Goal: Register for event/course

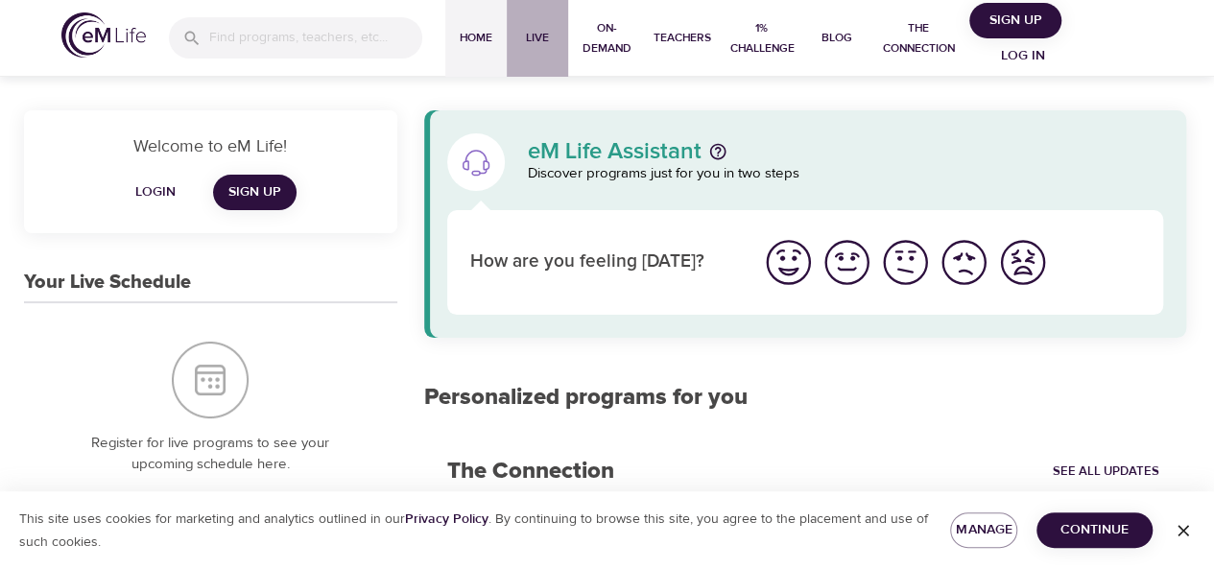
click at [551, 41] on span "Live" at bounding box center [537, 38] width 46 height 20
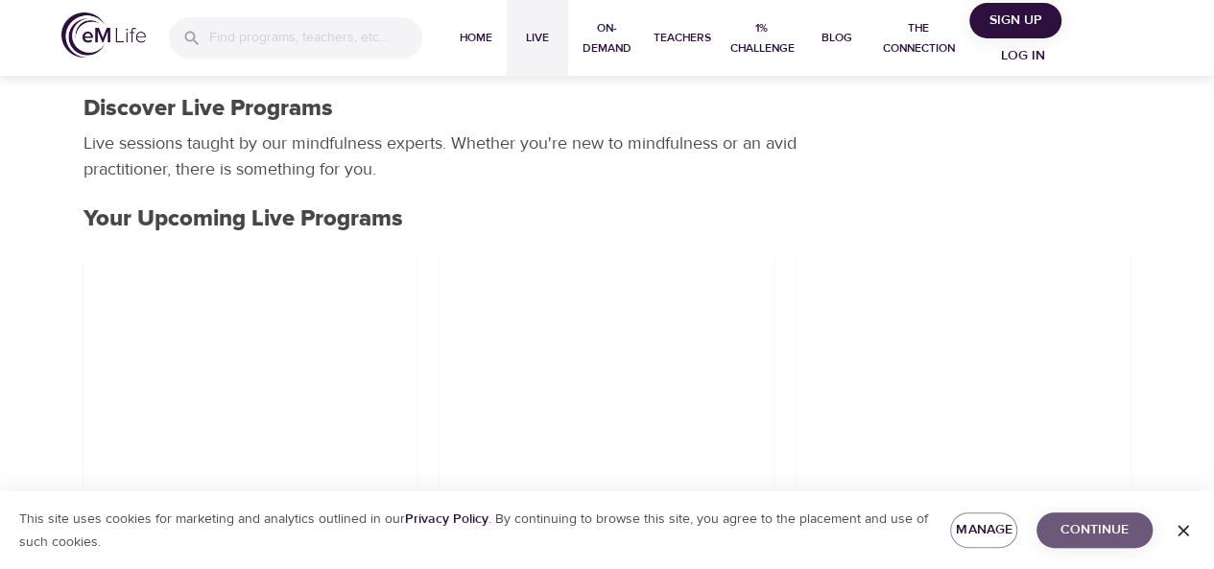
click at [1085, 525] on span "Continue" at bounding box center [1094, 530] width 85 height 24
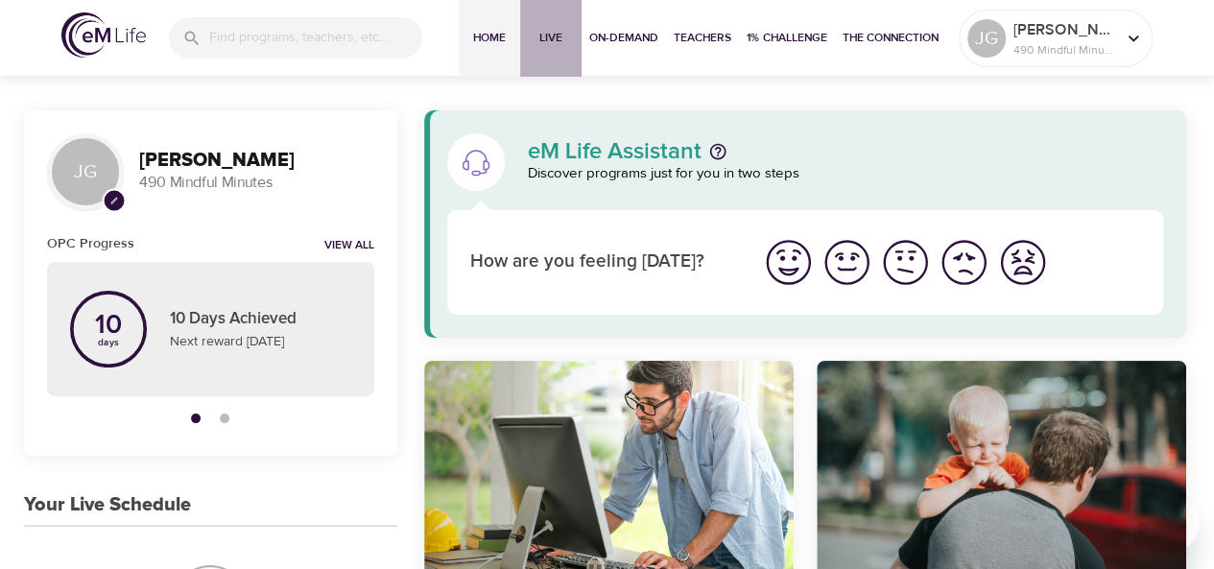
click at [551, 39] on span "Live" at bounding box center [551, 38] width 46 height 20
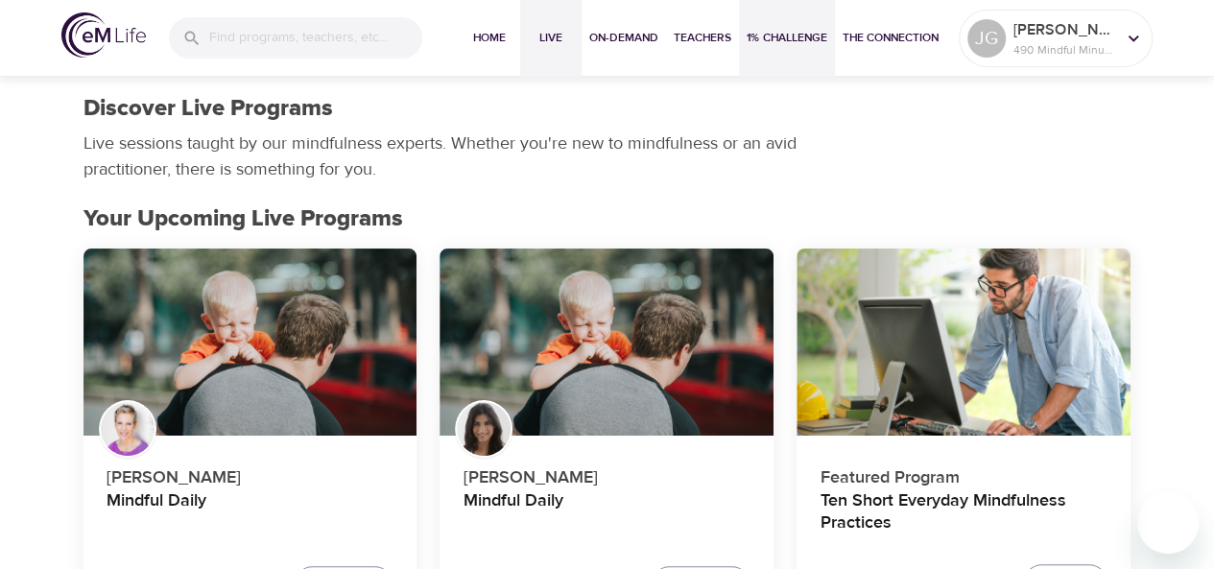
click at [824, 31] on span "1% Challenge" at bounding box center [787, 38] width 81 height 20
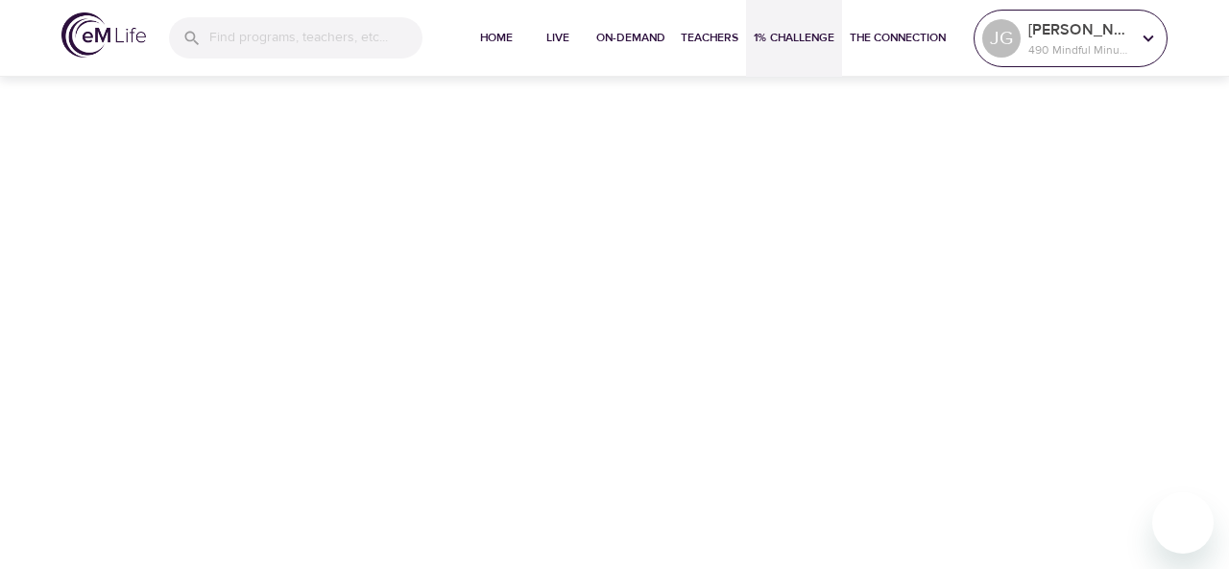
click at [1129, 41] on p "490 Mindful Minutes" at bounding box center [1079, 49] width 102 height 17
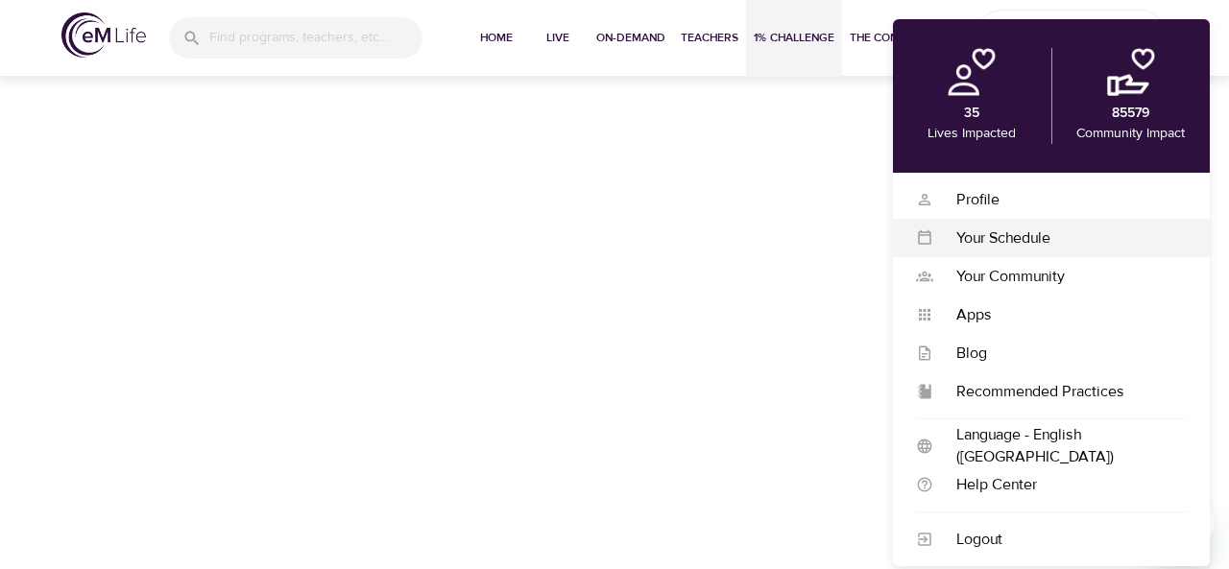
click at [1023, 241] on div "Your Schedule" at bounding box center [1059, 238] width 253 height 22
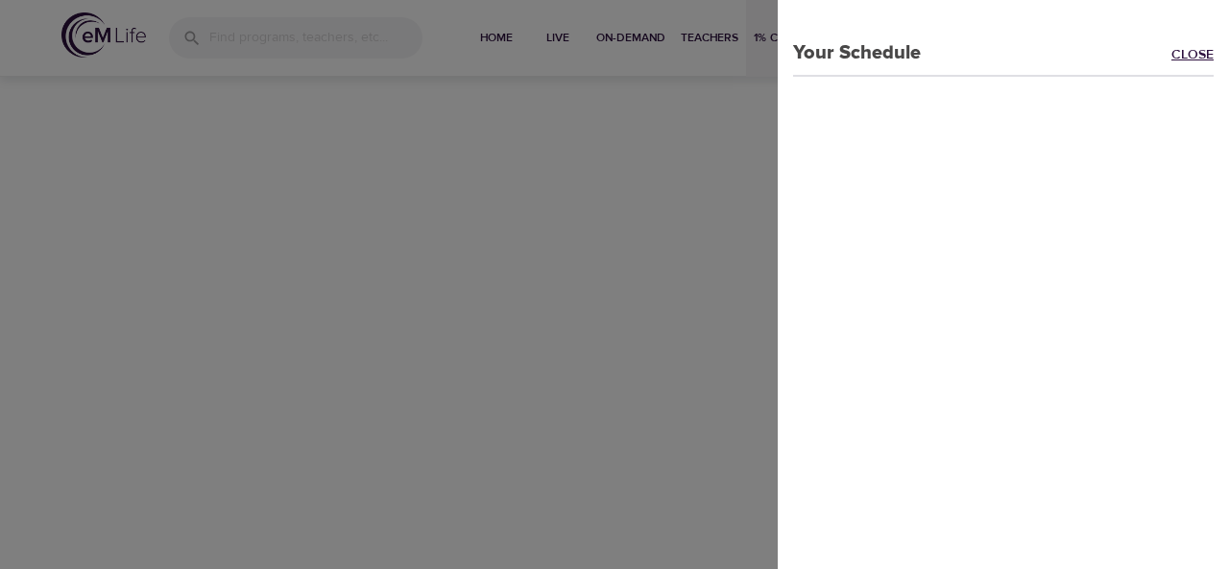
click at [1179, 48] on link "Close" at bounding box center [1200, 56] width 58 height 22
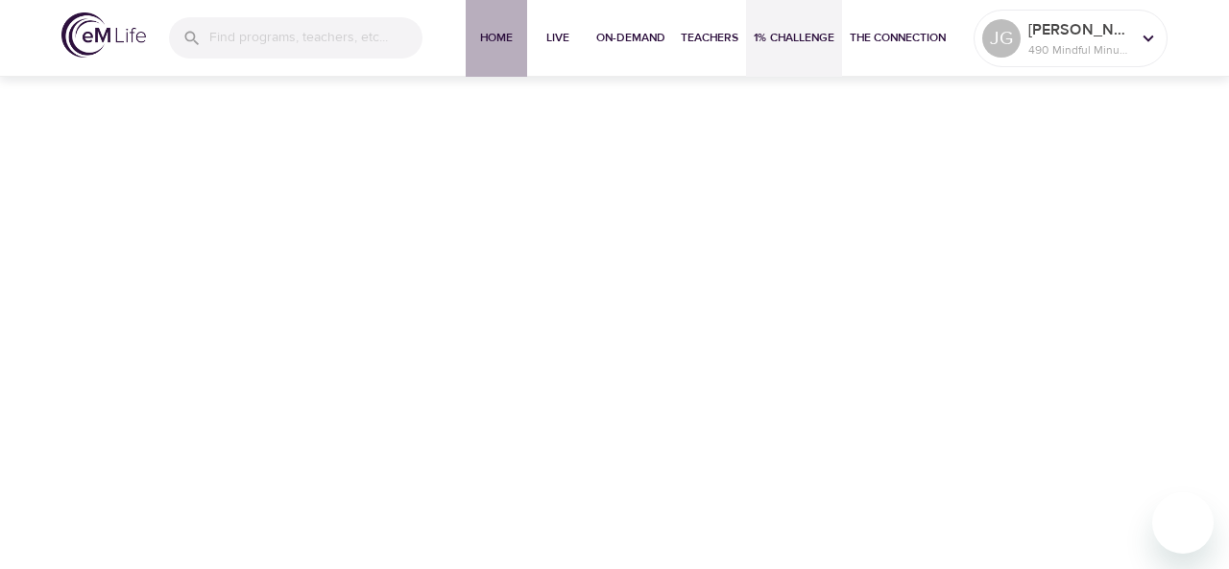
click at [502, 43] on span "Home" at bounding box center [496, 38] width 46 height 20
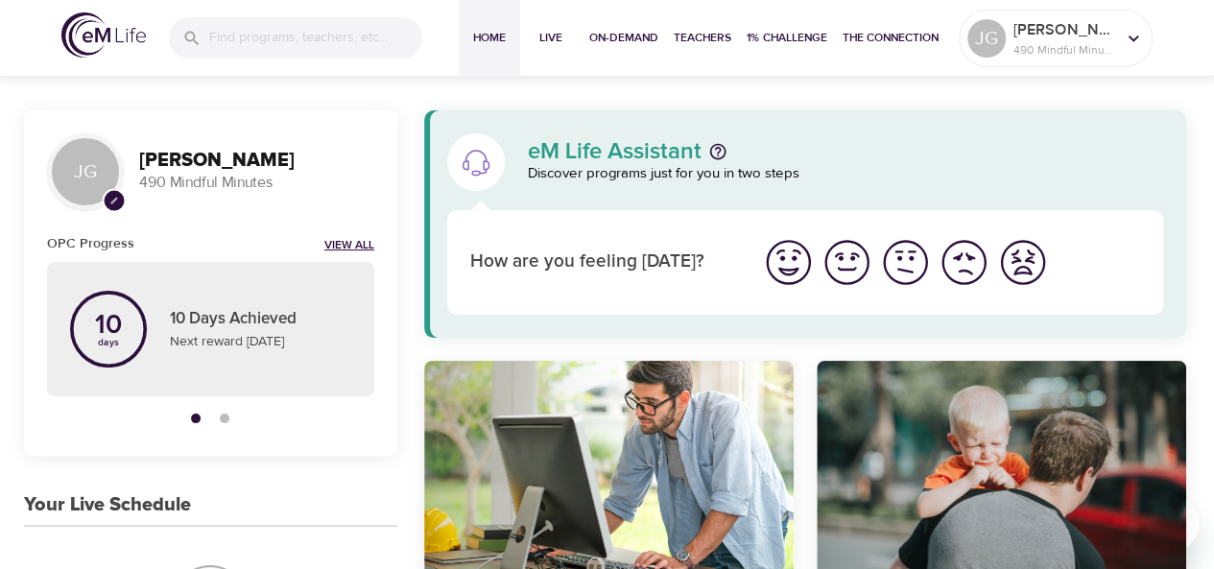
click at [326, 241] on link "View All" at bounding box center [349, 246] width 50 height 16
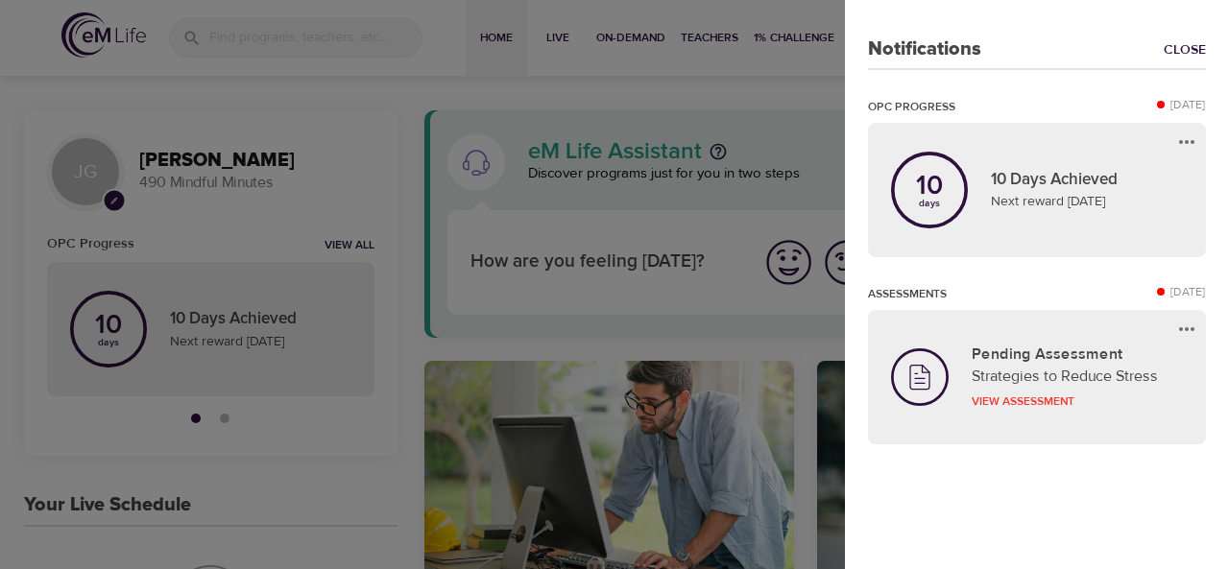
click at [346, 174] on div at bounding box center [614, 284] width 1229 height 569
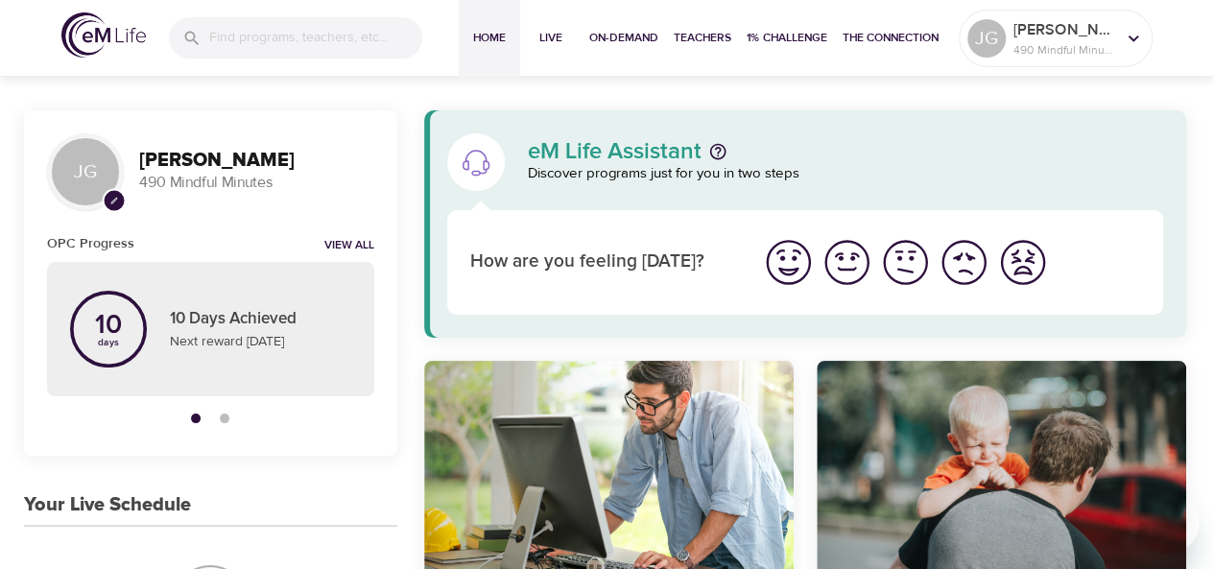
click at [84, 176] on div "JG" at bounding box center [85, 171] width 77 height 77
drag, startPoint x: 290, startPoint y: 400, endPoint x: 416, endPoint y: 131, distance: 296.7
click at [1041, 43] on p "490 Mindful Minutes" at bounding box center [1065, 49] width 102 height 17
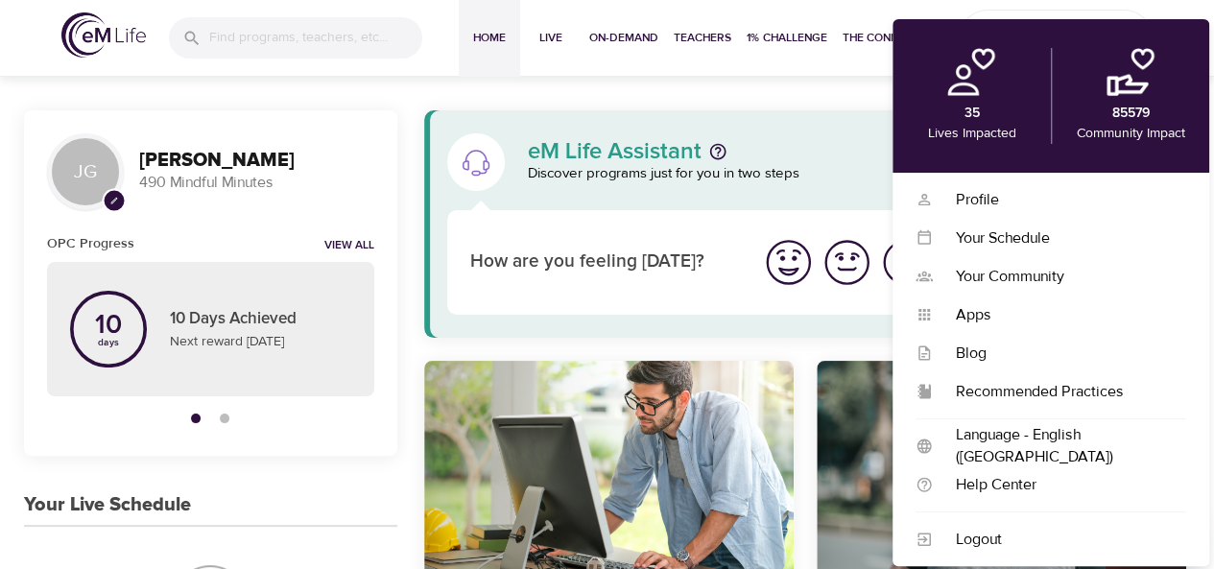
click at [817, 164] on p "Discover programs just for you in two steps" at bounding box center [846, 174] width 636 height 22
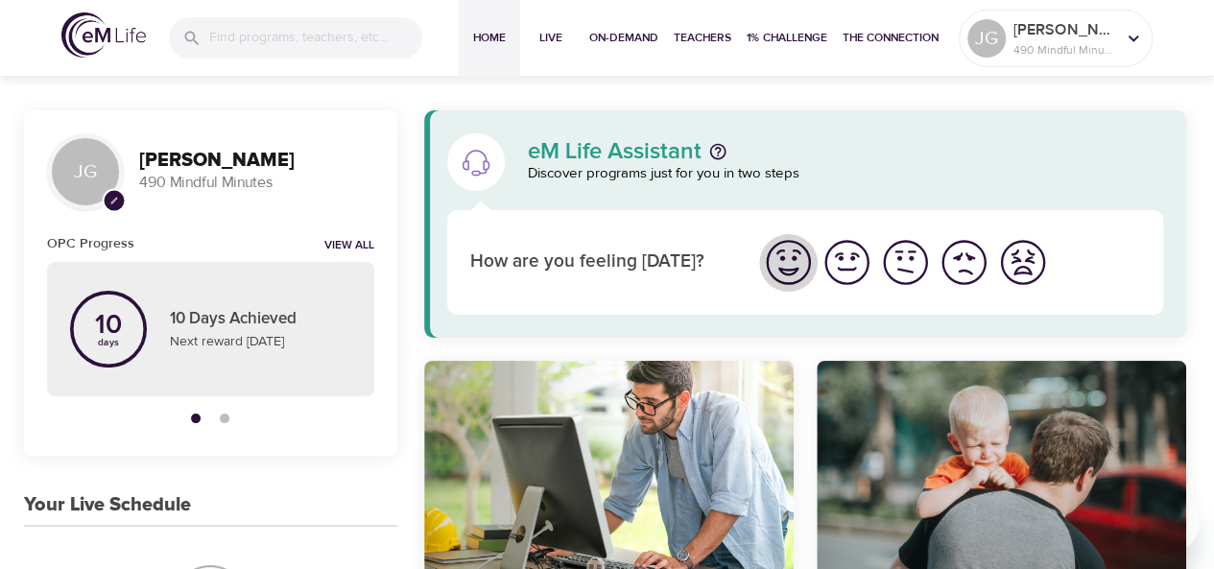
click at [797, 268] on img "I'm feeling great" at bounding box center [788, 262] width 53 height 53
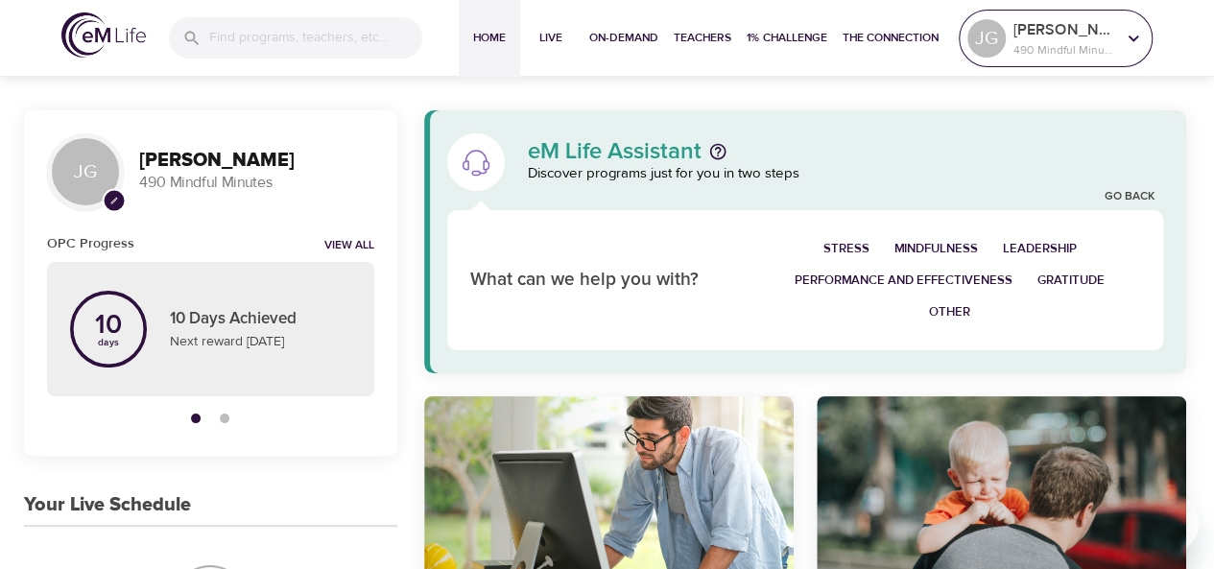
click at [1031, 43] on p "490 Mindful Minutes" at bounding box center [1065, 49] width 102 height 17
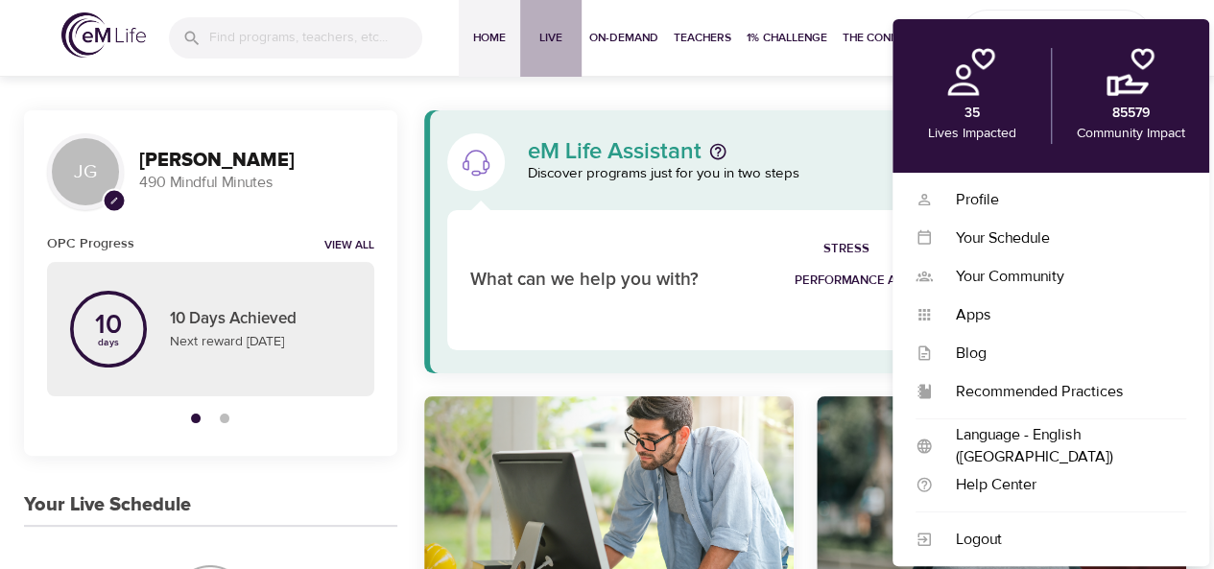
click at [547, 51] on button "Live" at bounding box center [550, 38] width 61 height 77
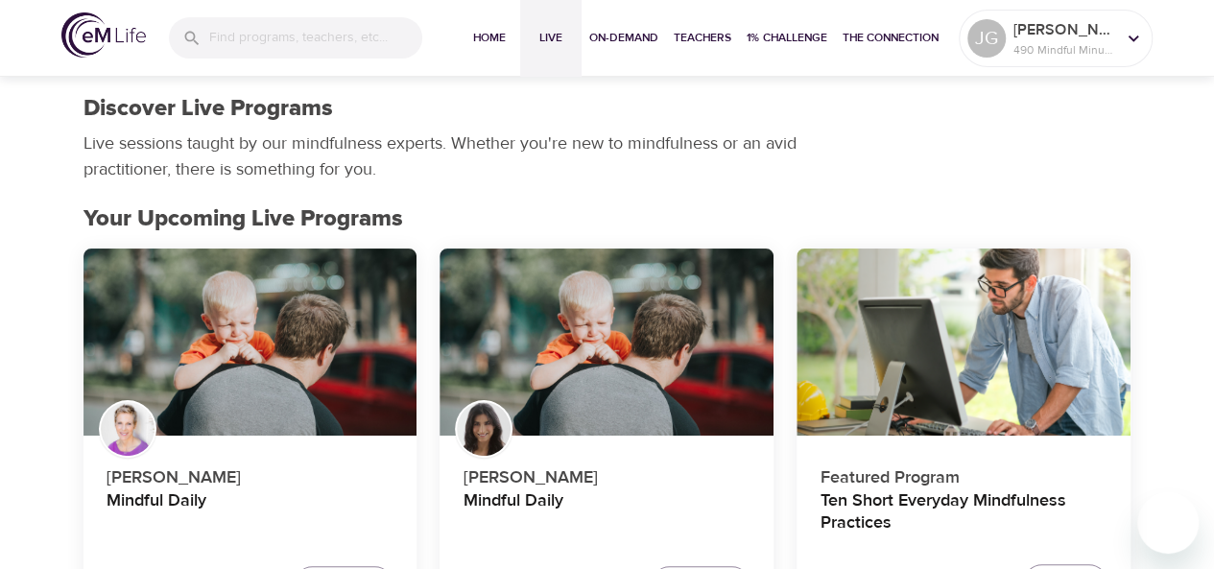
scroll to position [192, 0]
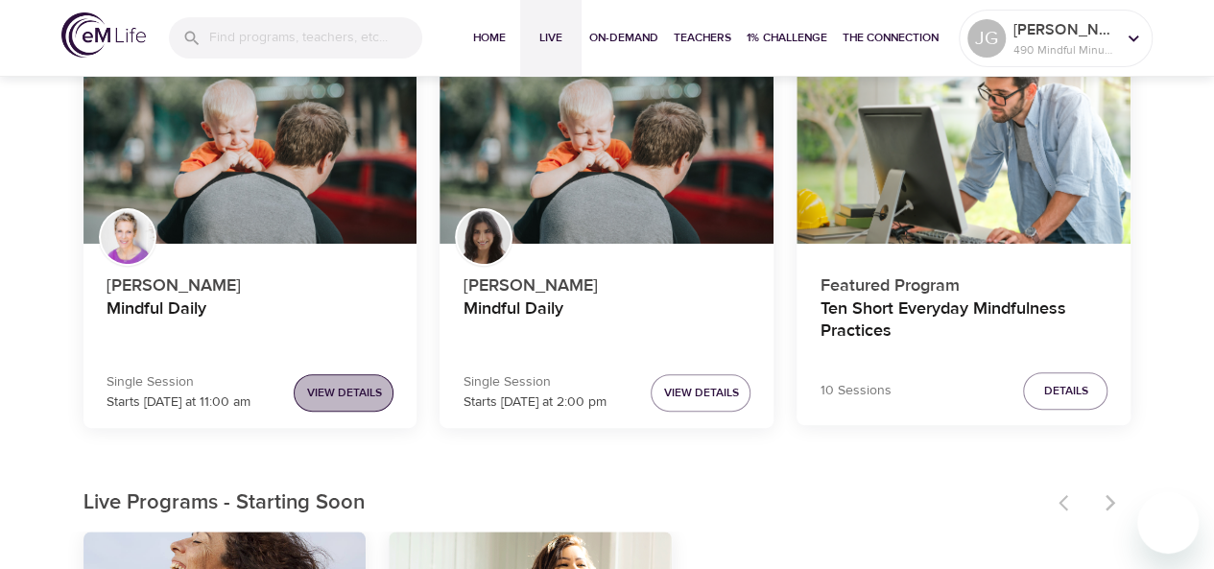
click at [364, 398] on span "View Details" at bounding box center [343, 393] width 75 height 20
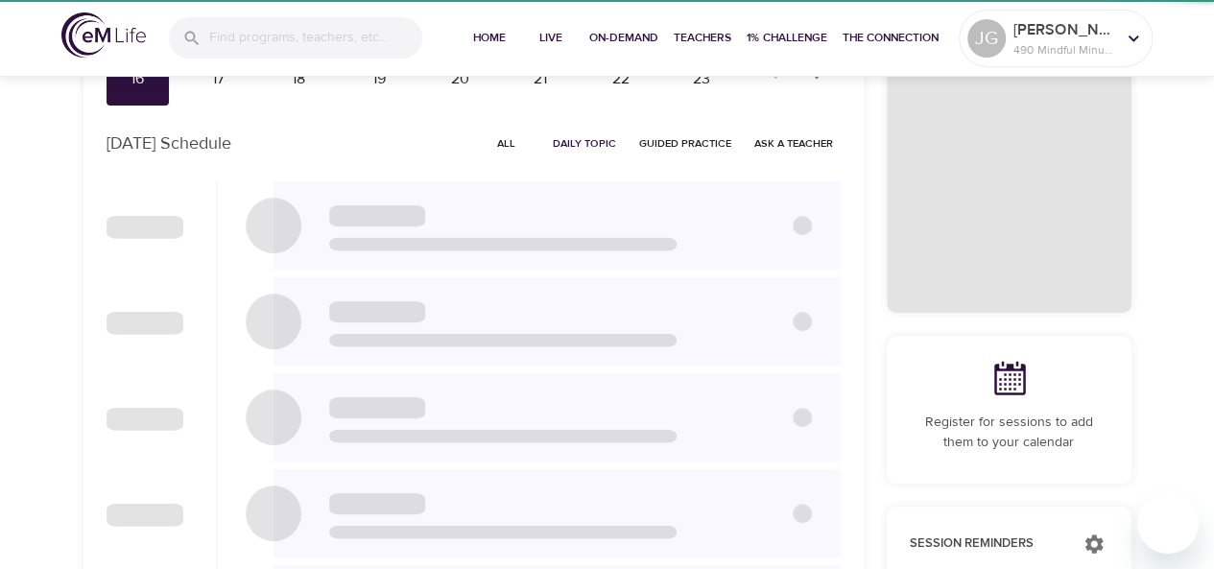
checkbox input "true"
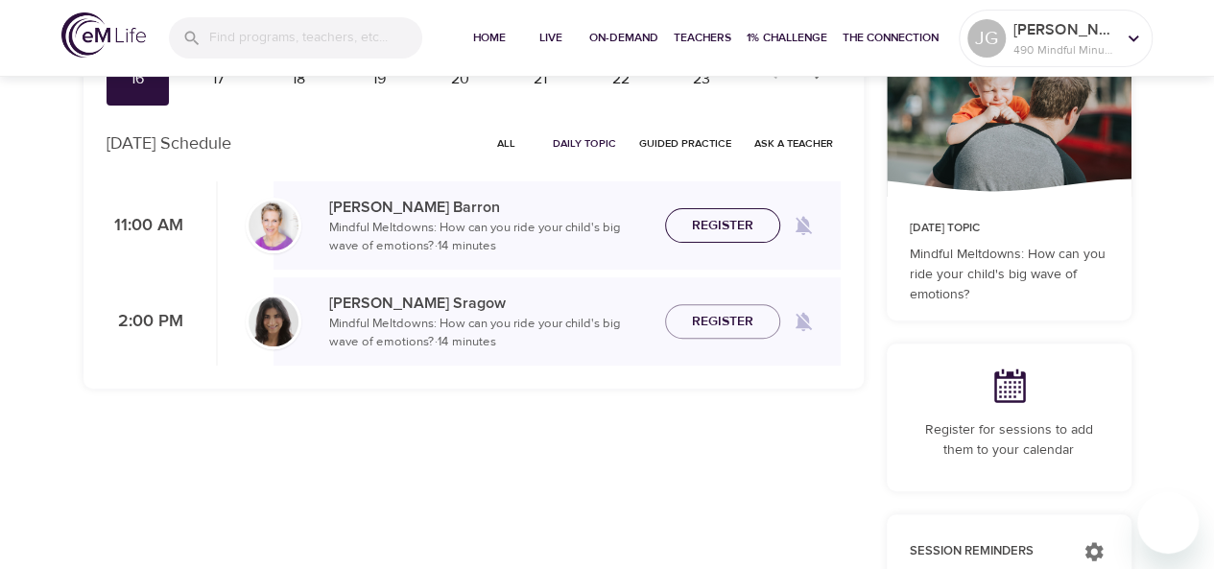
click at [750, 227] on span "Register" at bounding box center [722, 226] width 61 height 24
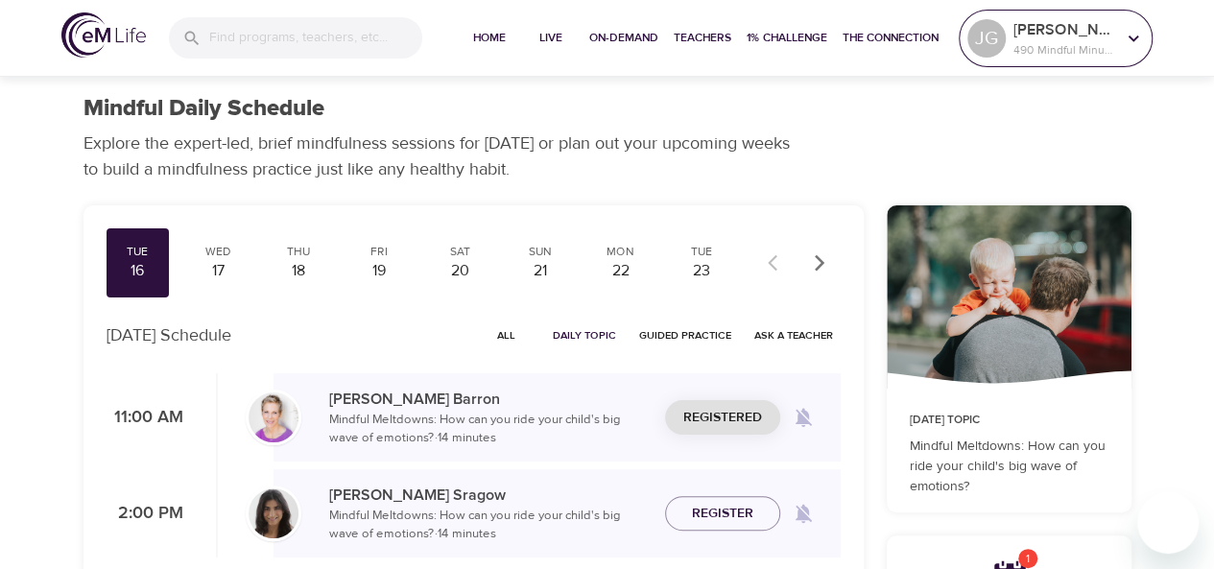
click at [1079, 56] on p "490 Mindful Minutes" at bounding box center [1065, 49] width 102 height 17
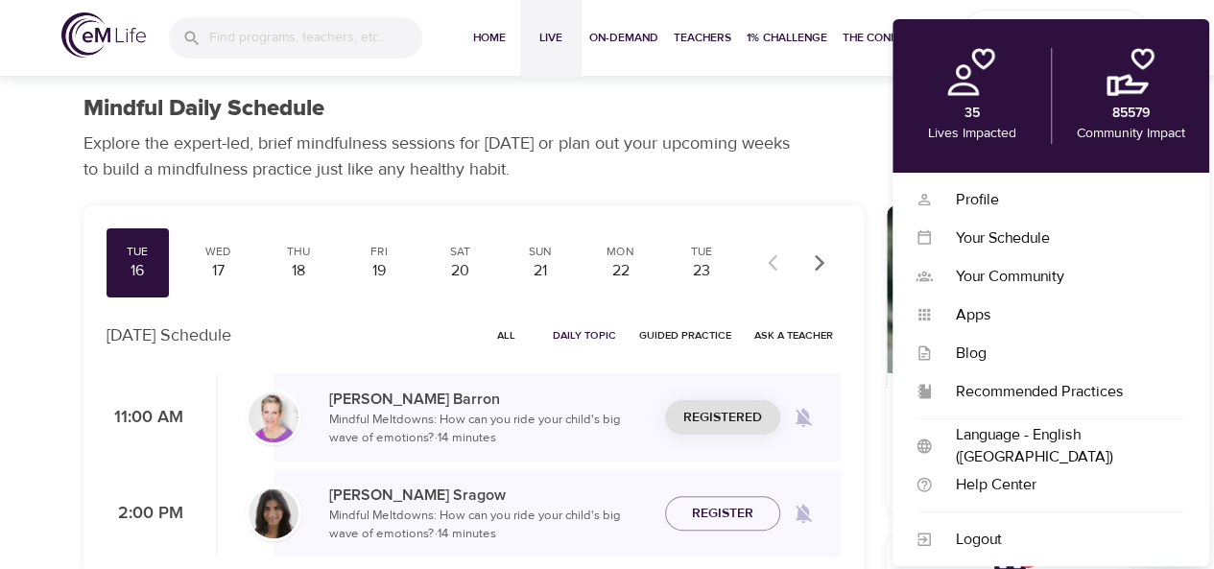
click at [572, 38] on button "Live" at bounding box center [550, 38] width 61 height 77
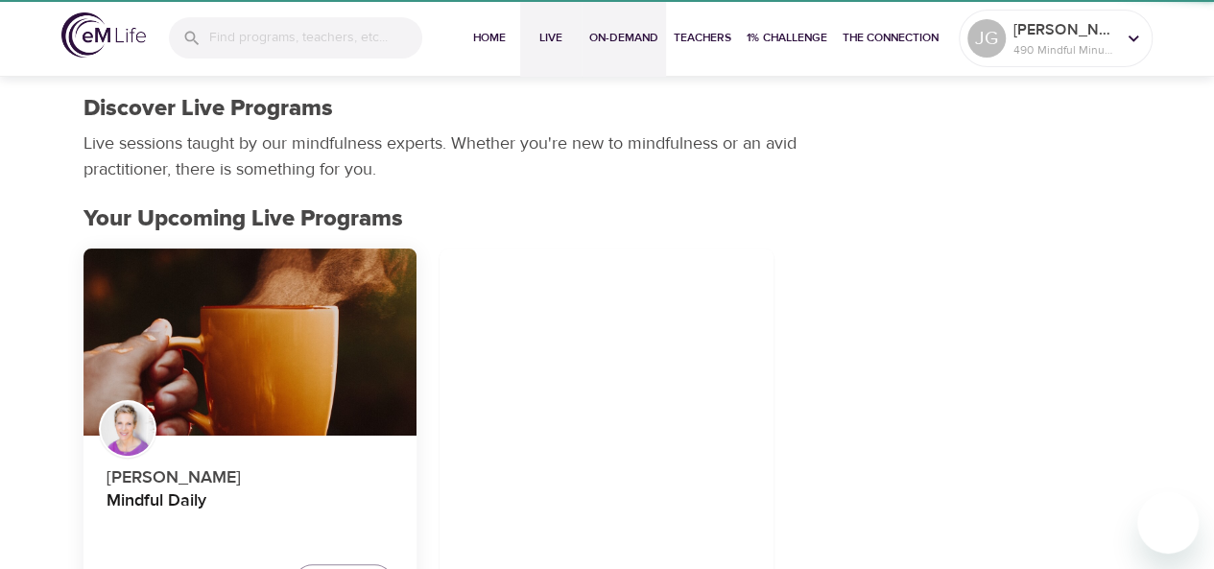
click at [615, 39] on span "On-Demand" at bounding box center [623, 38] width 69 height 20
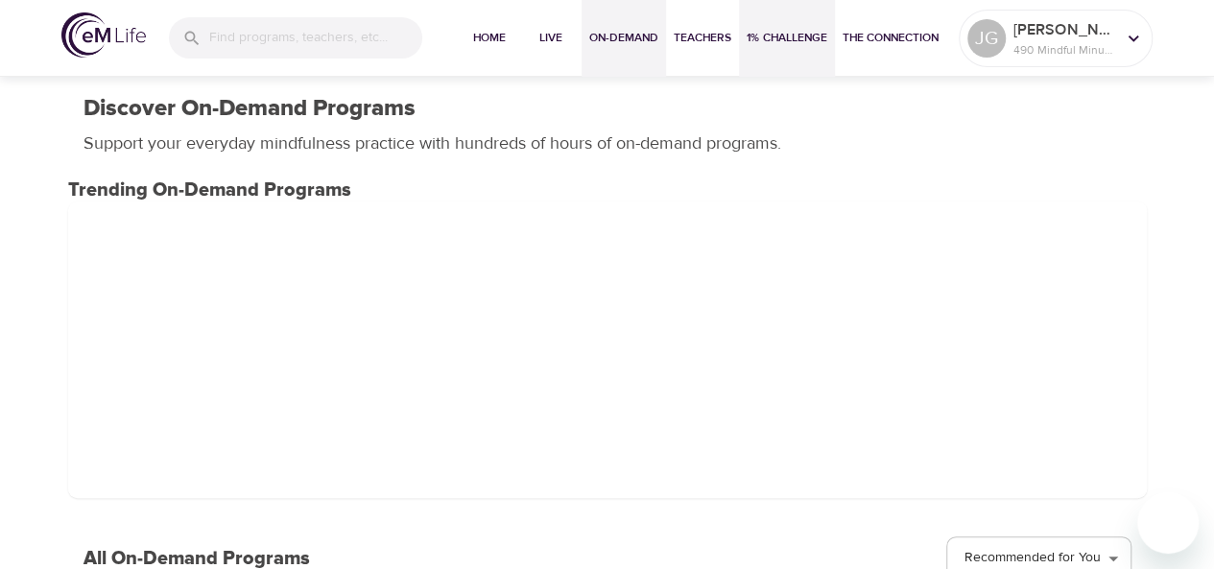
click at [759, 36] on span "1% Challenge" at bounding box center [787, 38] width 81 height 20
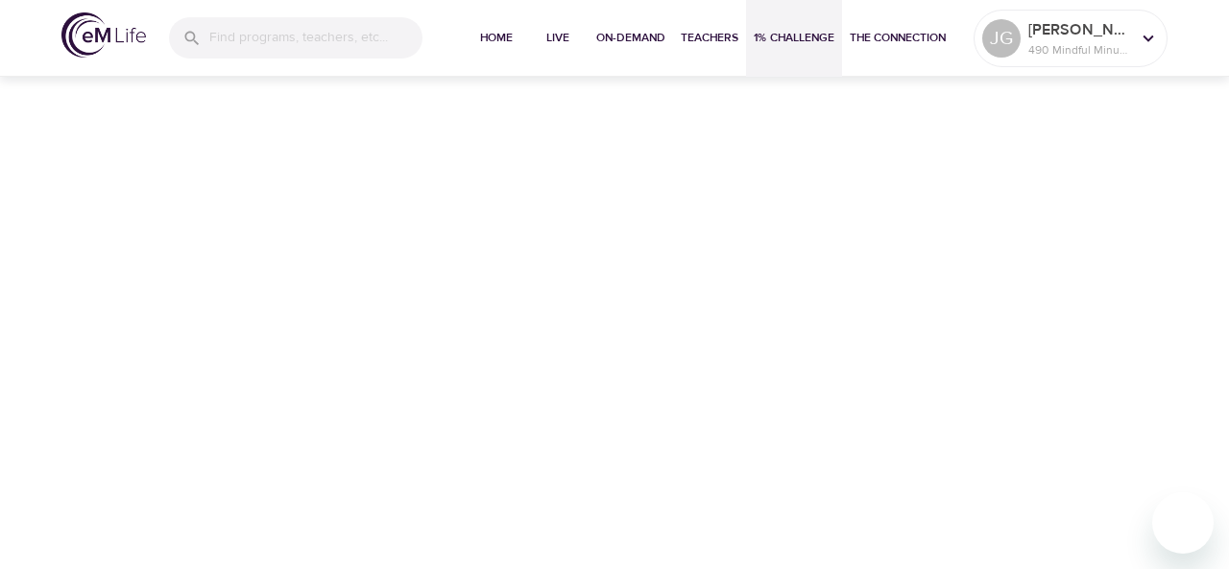
click at [814, 32] on span "1% Challenge" at bounding box center [793, 38] width 81 height 20
click at [658, 116] on div "Home Live On-Demand Teachers 1% Challenge The Connection JG Joe_ 490 Mindful Mi…" at bounding box center [614, 284] width 1229 height 569
drag, startPoint x: 658, startPoint y: 114, endPoint x: 639, endPoint y: 108, distance: 20.3
click at [639, 108] on div "Home Live On-Demand Teachers 1% Challenge The Connection JG Joe_ 490 Mindful Mi…" at bounding box center [614, 284] width 1229 height 569
click at [503, 39] on span "Home" at bounding box center [496, 38] width 46 height 20
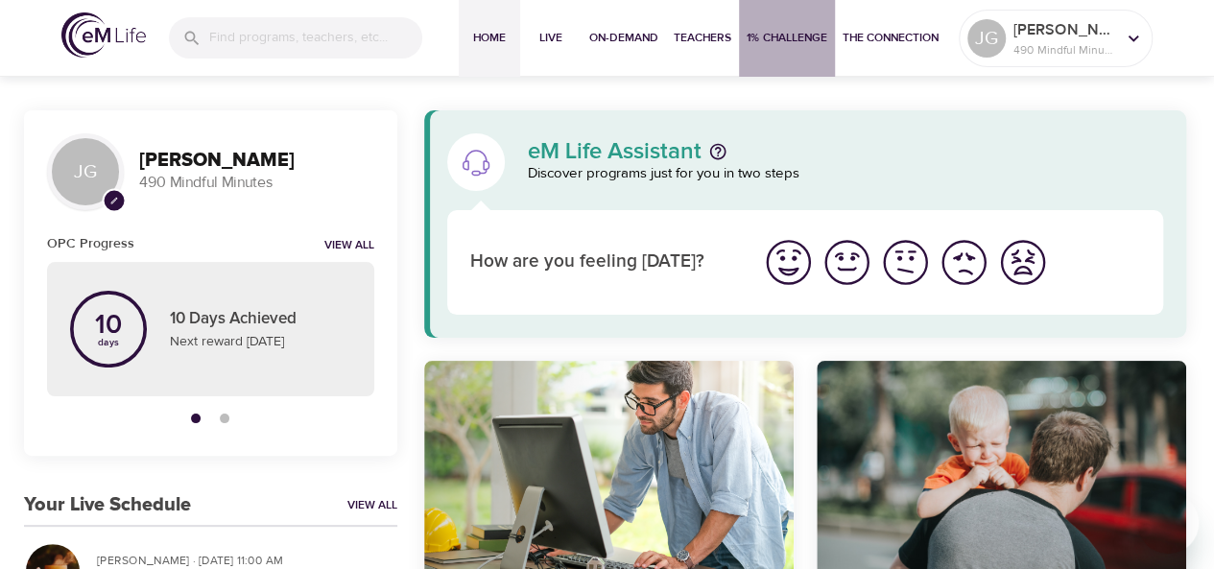
click at [753, 37] on span "1% Challenge" at bounding box center [787, 38] width 81 height 20
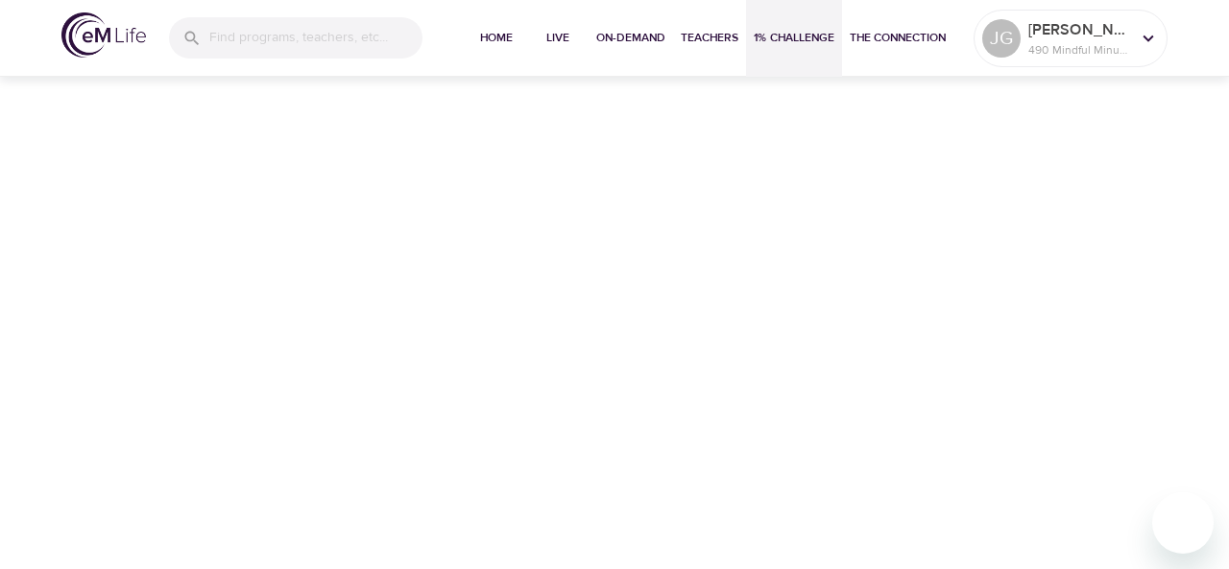
click at [762, 33] on span "1% Challenge" at bounding box center [793, 38] width 81 height 20
click at [1025, 39] on div "Joe_ 490 Mindful Minutes" at bounding box center [1078, 38] width 109 height 48
